Goal: Go to known website: Go to known website

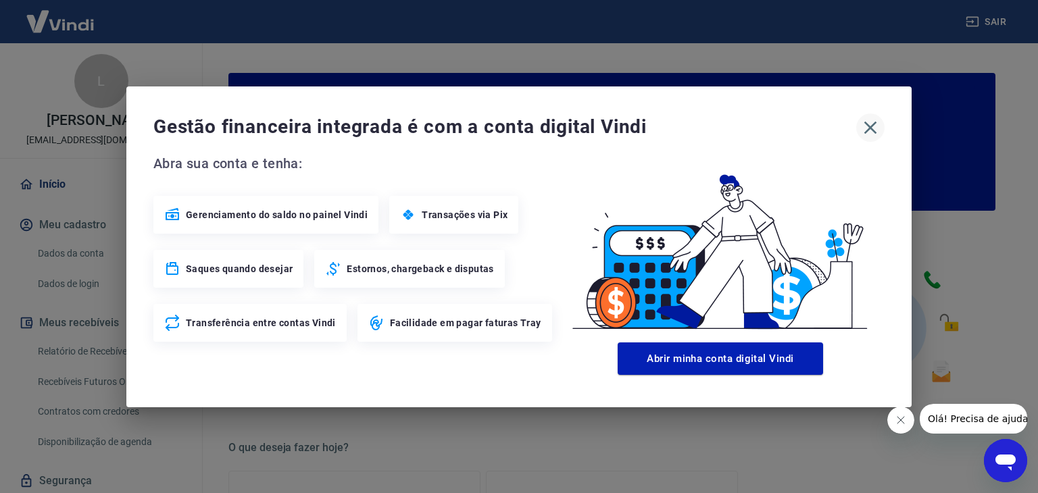
click at [864, 128] on icon "button" at bounding box center [871, 128] width 22 height 22
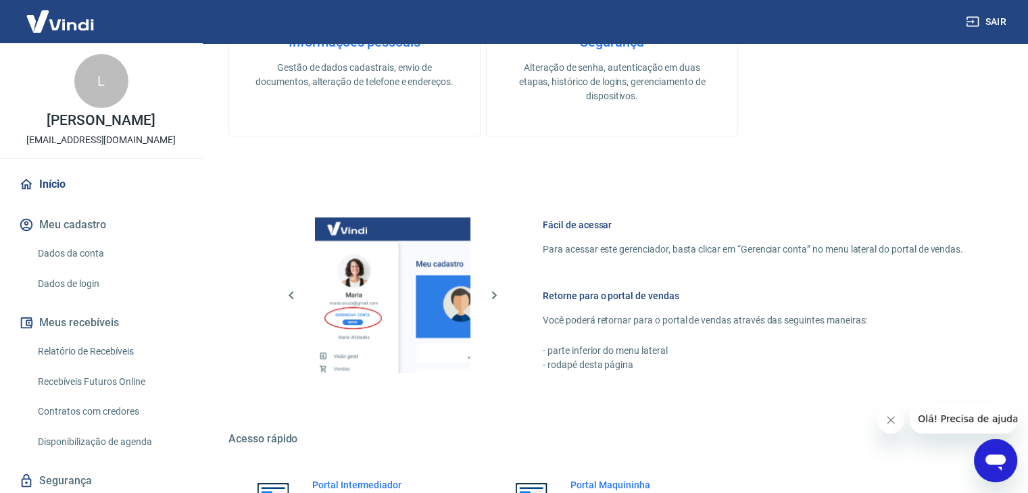
scroll to position [714, 0]
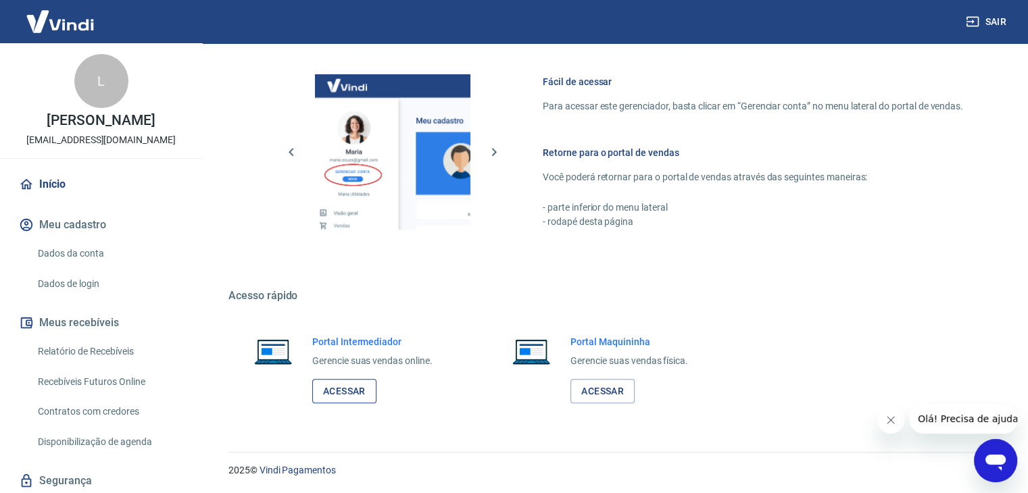
click at [343, 395] on link "Acessar" at bounding box center [344, 391] width 64 height 25
